Goal: Share content

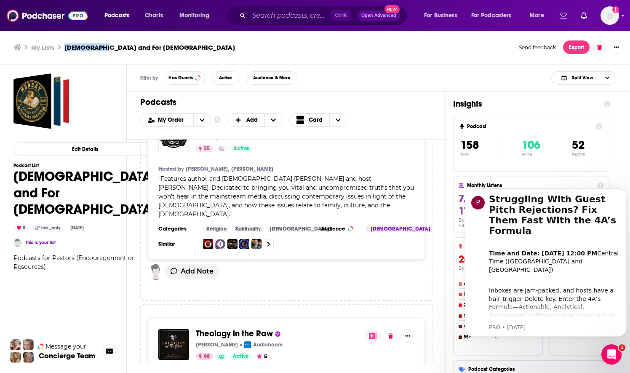
click at [436, 88] on div "Filter by Has Guests Active Audience & More Split View" at bounding box center [379, 77] width 504 height 27
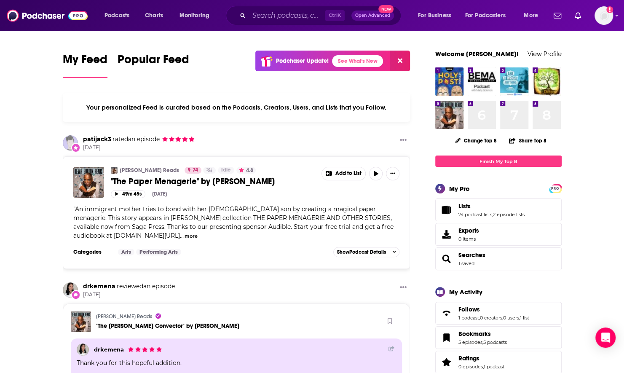
click at [266, 24] on div "Ctrl K Open Advanced New" at bounding box center [313, 15] width 175 height 19
click at [257, 22] on input "Search podcasts, credits, & more..." at bounding box center [287, 15] width 76 height 13
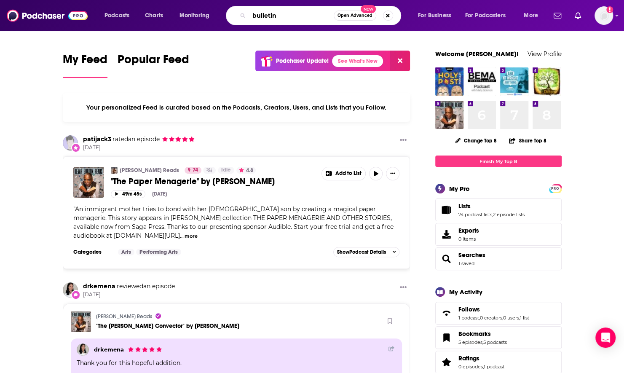
type input "bulletin"
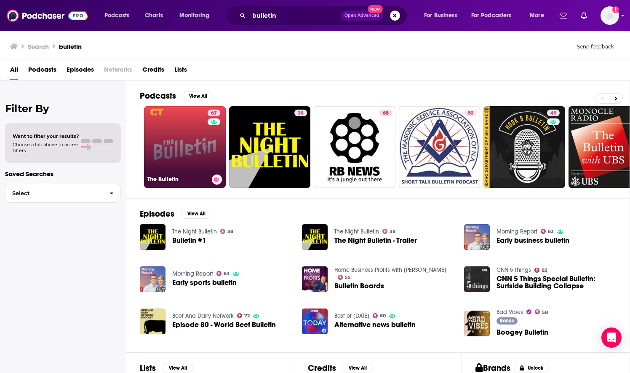
click at [204, 161] on link "67 The Bulletin" at bounding box center [185, 147] width 82 height 82
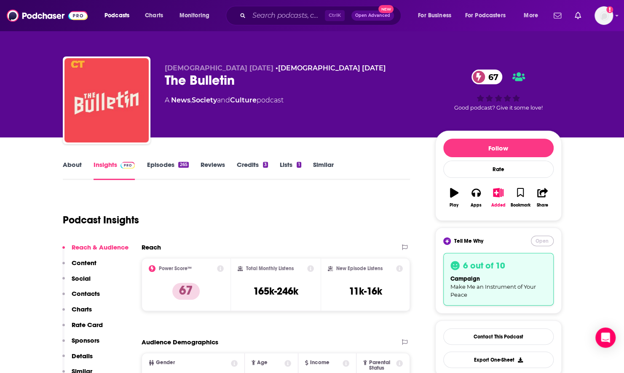
click at [542, 240] on button "Open" at bounding box center [542, 241] width 23 height 11
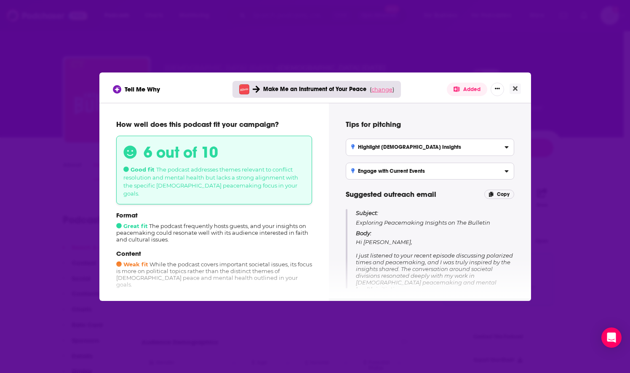
click at [383, 91] on span "change" at bounding box center [382, 89] width 21 height 7
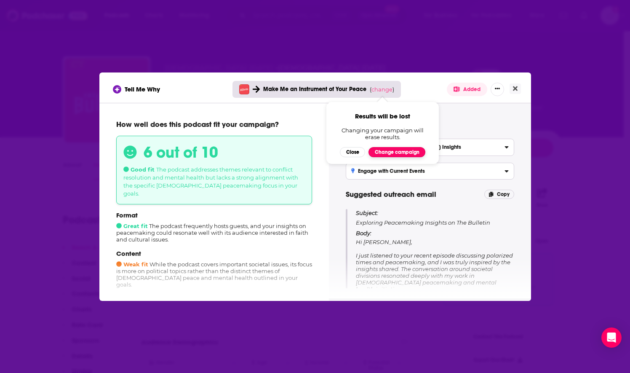
click at [386, 154] on button "Change campaign" at bounding box center [397, 152] width 57 height 10
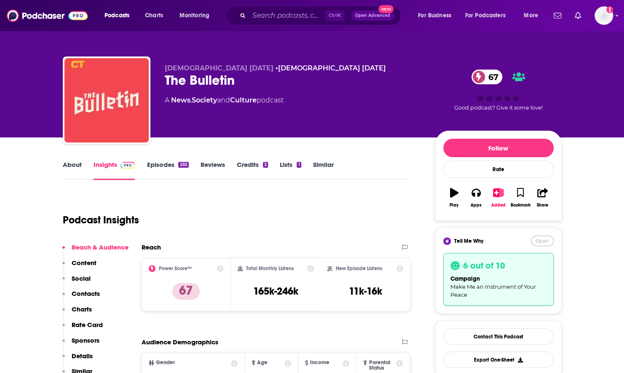
click at [541, 239] on button "Open" at bounding box center [542, 241] width 23 height 11
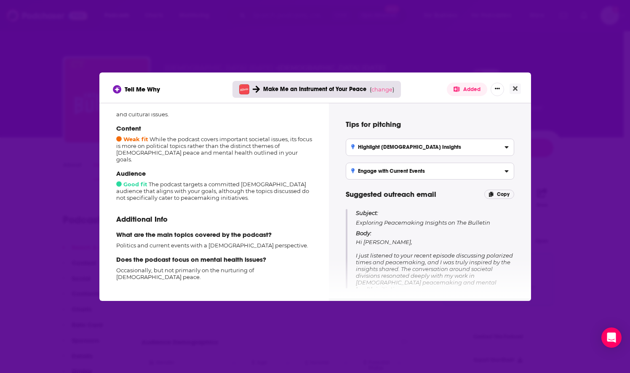
scroll to position [130, 0]
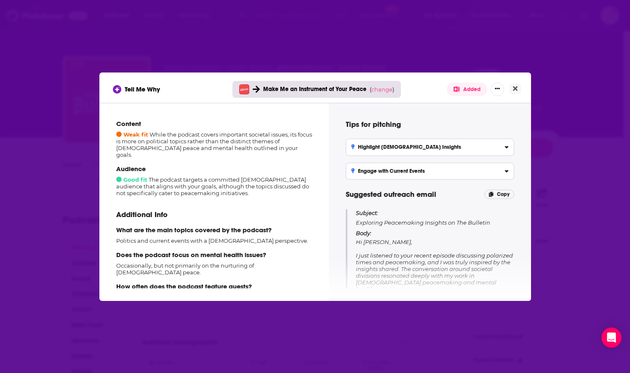
click at [439, 147] on div "Highlight Biblical Insights" at bounding box center [430, 147] width 158 height 6
click at [0, 0] on input "Highlight Biblical Insights Emphasize your unique perspective on conflict resol…" at bounding box center [0, 0] width 0 height 0
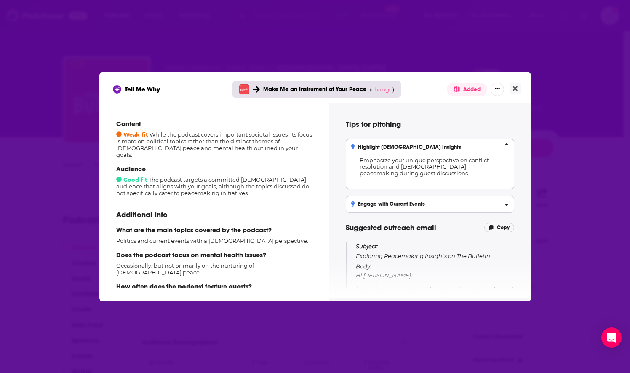
click at [423, 201] on h3 "Engage with Current Events" at bounding box center [388, 204] width 74 height 6
click at [0, 0] on input "Engage with Current Events Align discussions with the podcast's topical focus, …" at bounding box center [0, 0] width 0 height 0
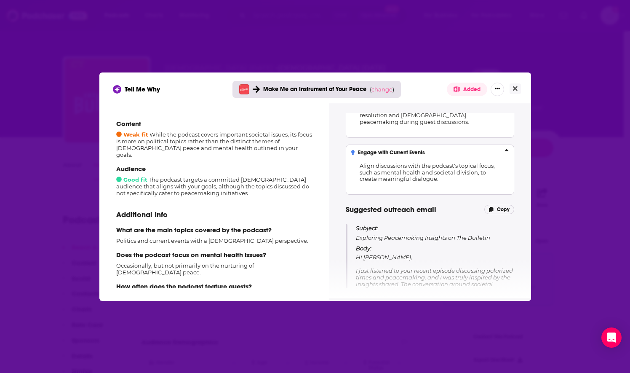
scroll to position [51, 0]
click at [515, 90] on icon "Close" at bounding box center [515, 88] width 5 height 7
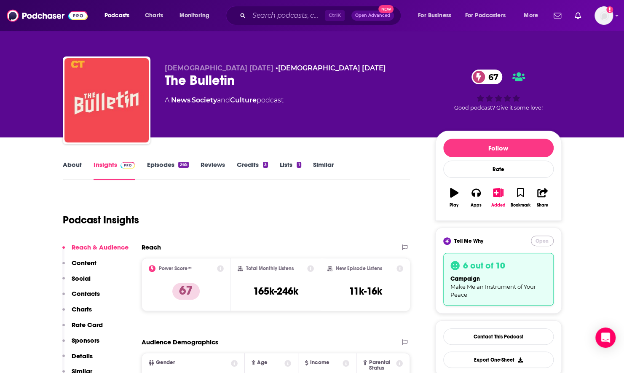
click at [544, 238] on button "Open" at bounding box center [542, 241] width 23 height 11
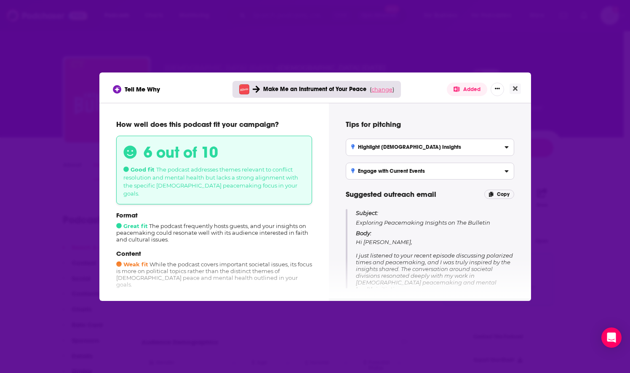
click at [384, 89] on span "change" at bounding box center [382, 89] width 21 height 7
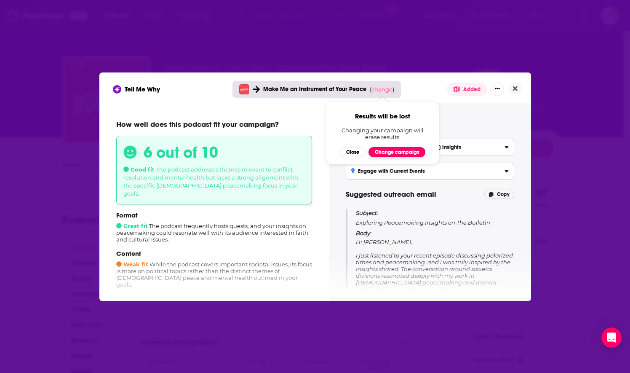
click at [383, 154] on button "Change campaign" at bounding box center [397, 152] width 57 height 10
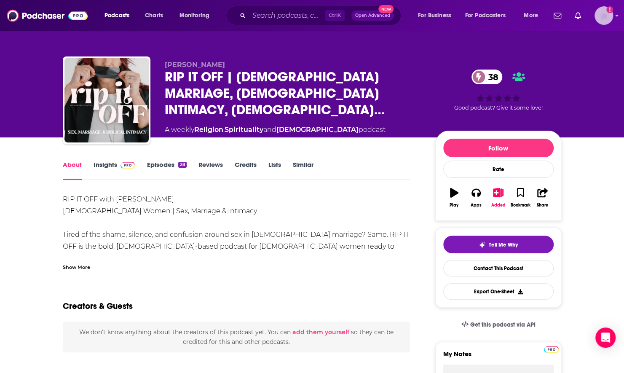
click at [604, 19] on img "Logged in as nwierenga" at bounding box center [604, 15] width 19 height 19
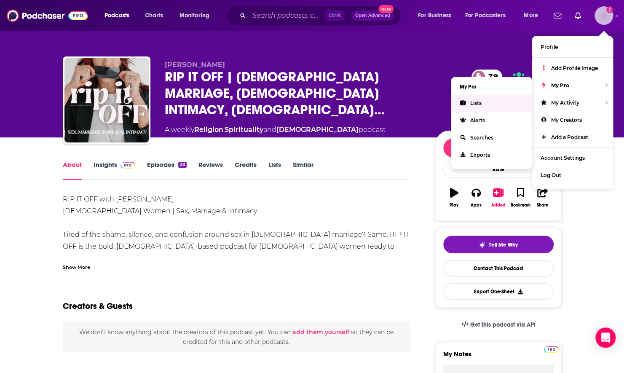
click at [515, 100] on link "Lists" at bounding box center [491, 102] width 81 height 17
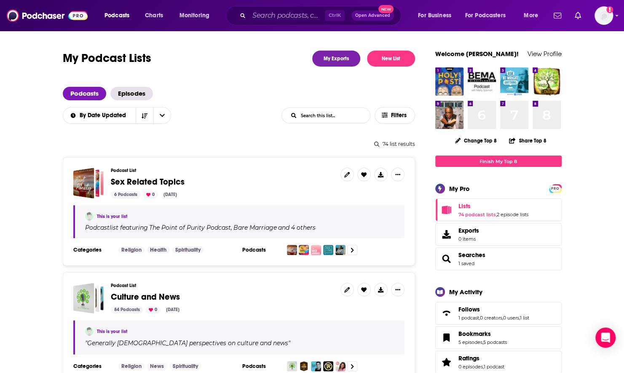
click at [337, 118] on input "List Search Input" at bounding box center [326, 115] width 88 height 15
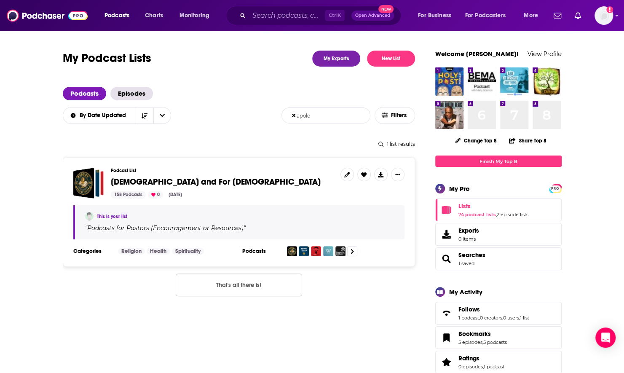
type input "apolo"
click at [397, 174] on icon "Show More Button" at bounding box center [397, 174] width 5 height 1
click at [371, 241] on button "Share" at bounding box center [369, 241] width 81 height 16
click at [402, 212] on div "Show additional menu" at bounding box center [401, 208] width 17 height 17
